Goal: Find specific page/section: Find specific page/section

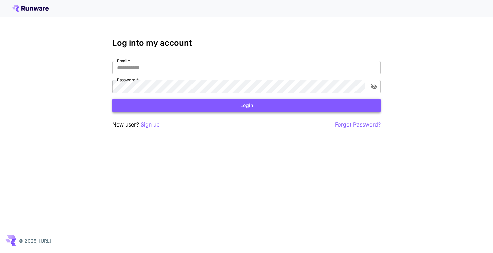
type input "**********"
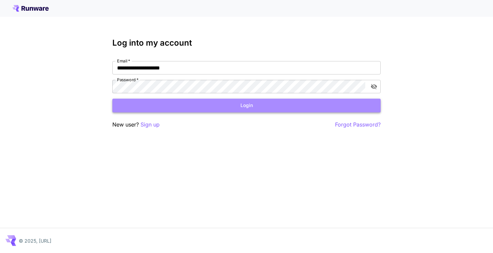
click at [184, 106] on button "Login" at bounding box center [246, 106] width 268 height 14
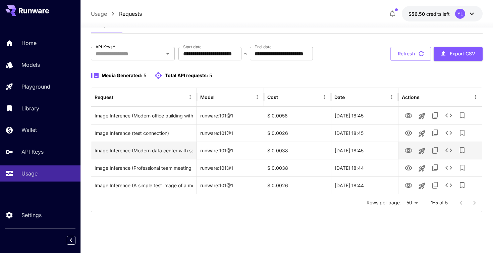
scroll to position [4, 0]
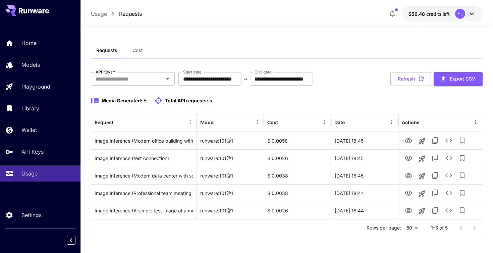
scroll to position [4, 0]
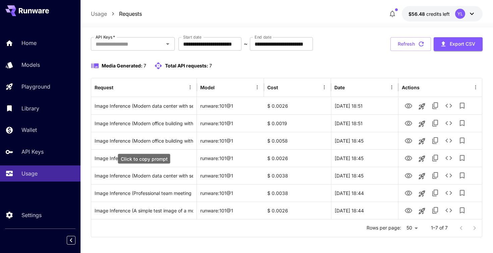
scroll to position [39, 0]
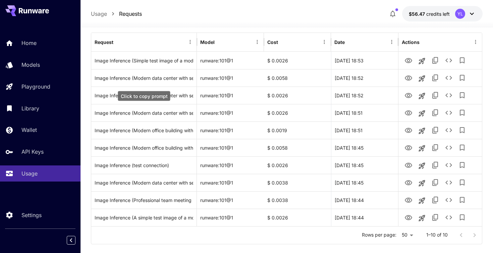
scroll to position [91, 0]
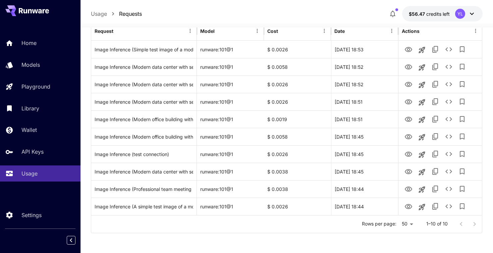
click at [474, 222] on div at bounding box center [468, 223] width 27 height 13
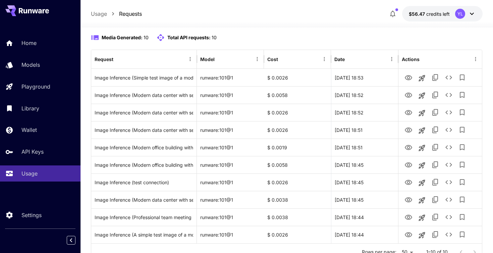
scroll to position [91, 0]
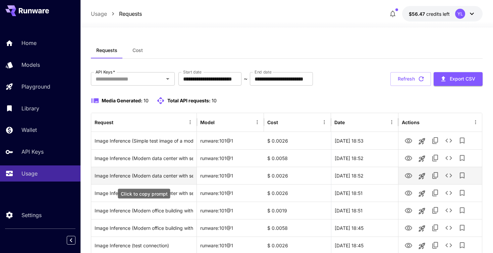
scroll to position [91, 0]
